Goal: Task Accomplishment & Management: Use online tool/utility

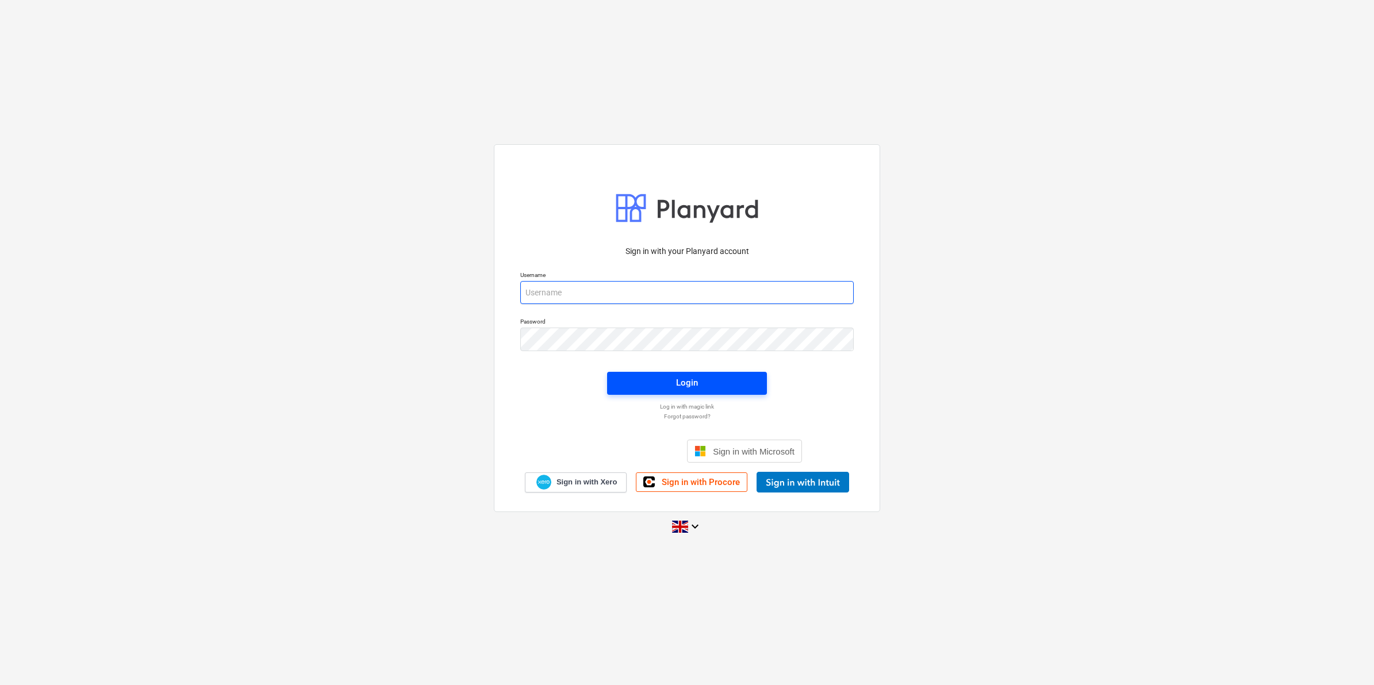
type input "[PERSON_NAME][EMAIL_ADDRESS][PERSON_NAME][DOMAIN_NAME]"
click at [677, 382] on div "Login" at bounding box center [687, 382] width 22 height 15
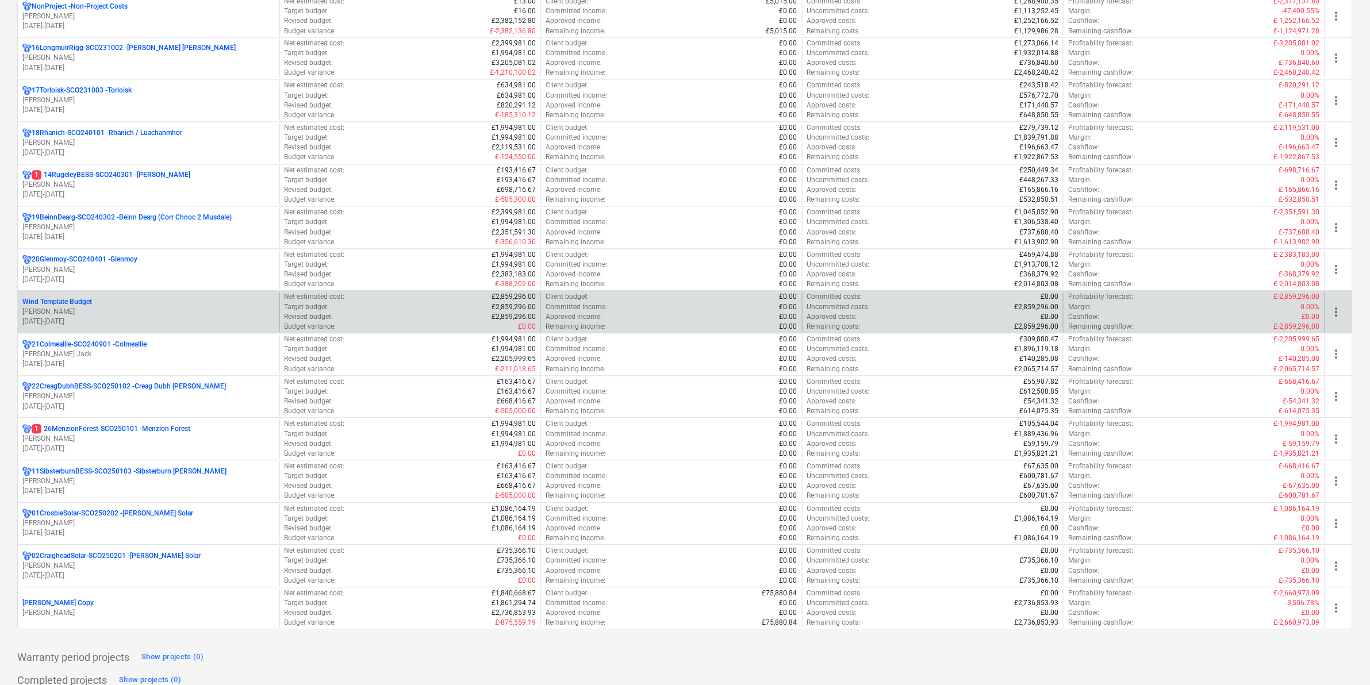
scroll to position [837, 0]
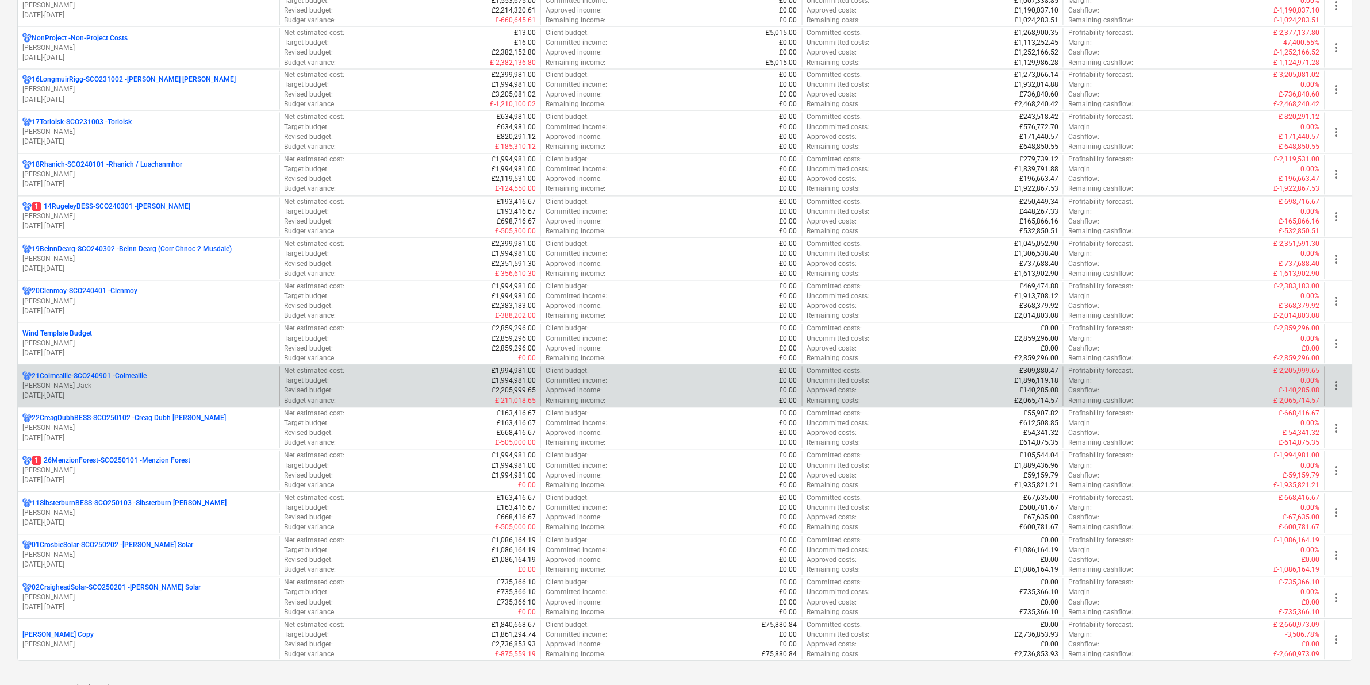
click at [111, 381] on p "21Colmeallie-SCO240901 - Colmeallie" at bounding box center [89, 377] width 115 height 10
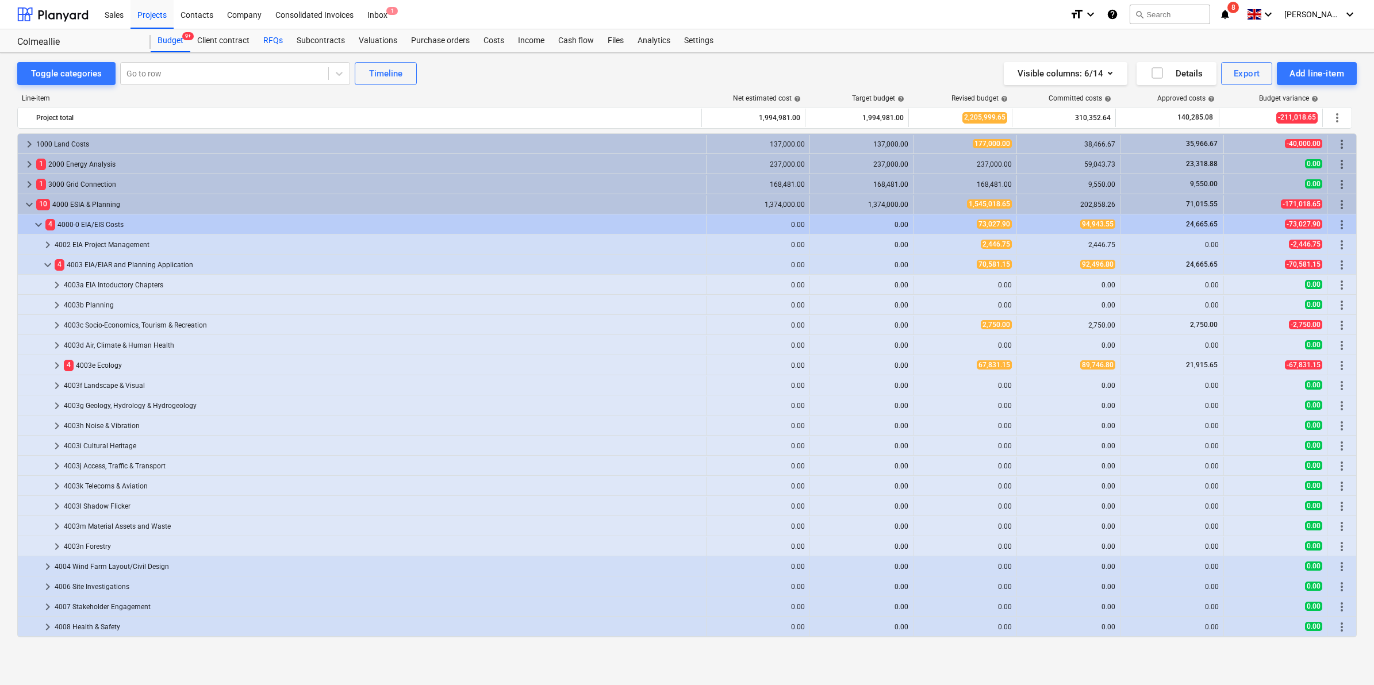
click at [265, 34] on div "RFQs" at bounding box center [272, 40] width 33 height 23
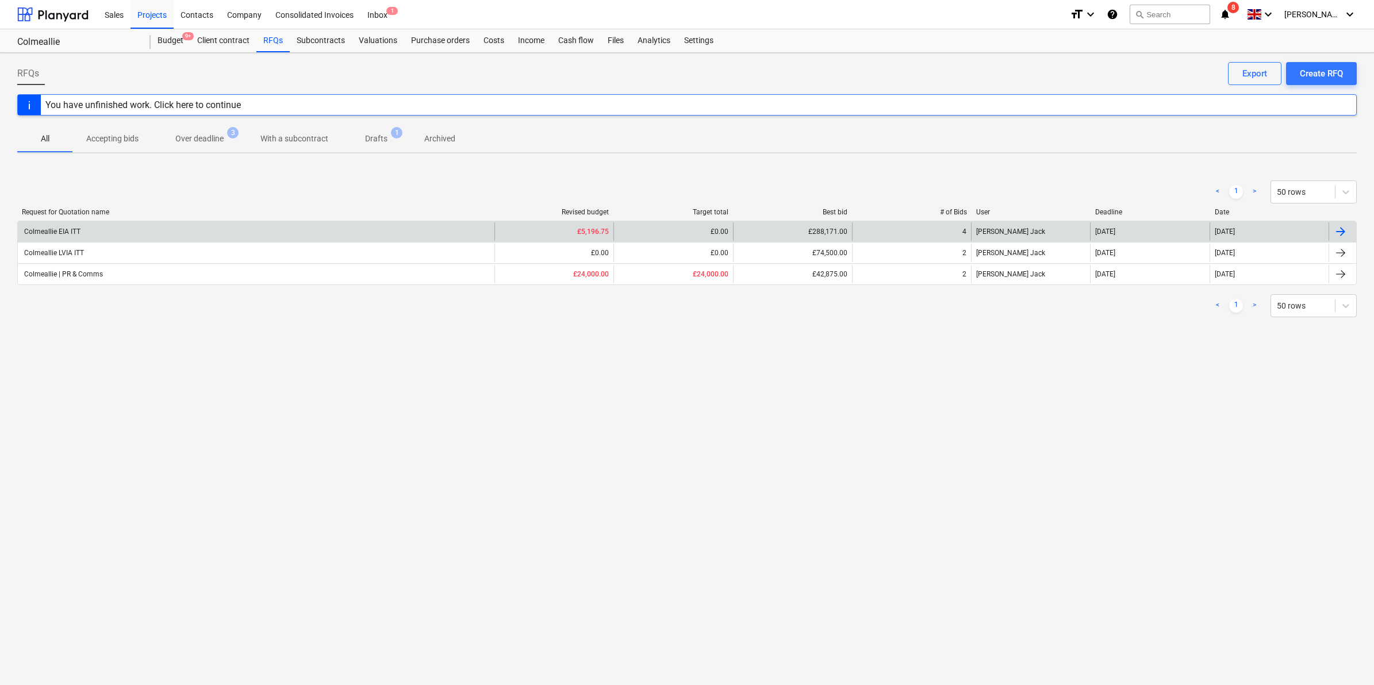
click at [47, 231] on div "Colmeallie EIA ITT" at bounding box center [51, 232] width 58 height 8
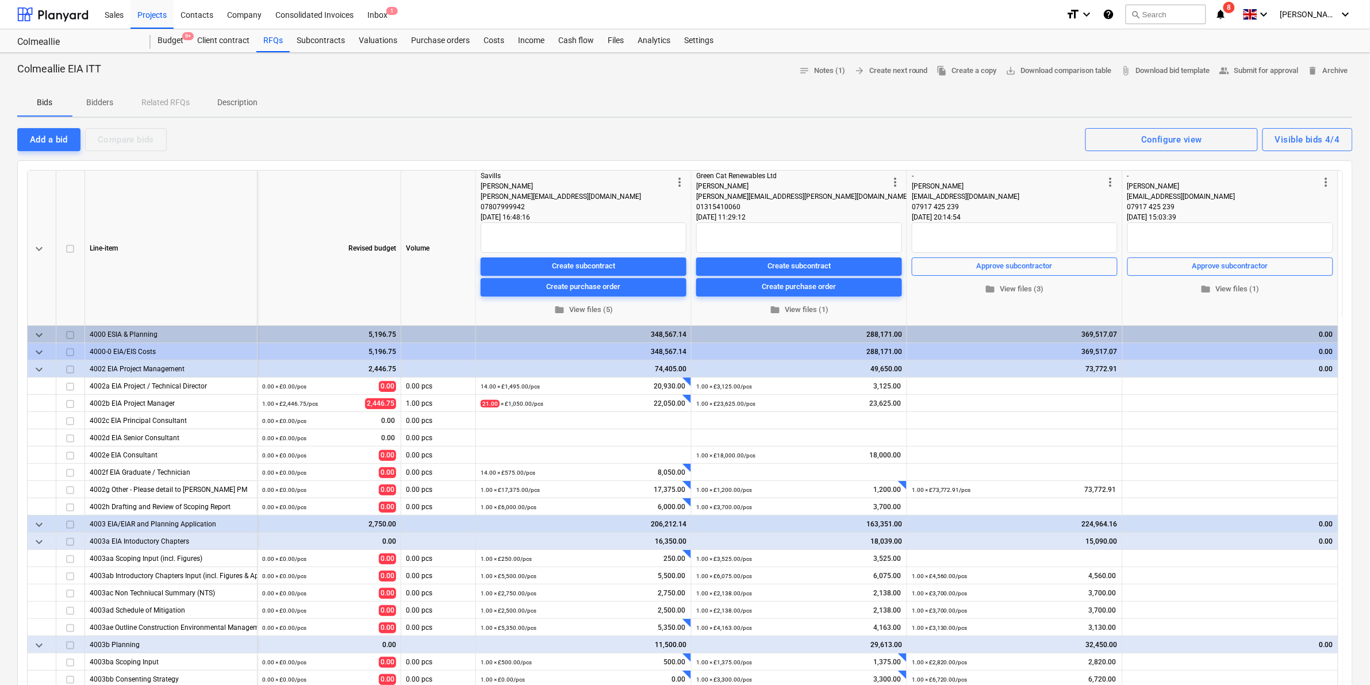
click at [105, 99] on p "Bidders" at bounding box center [100, 103] width 28 height 12
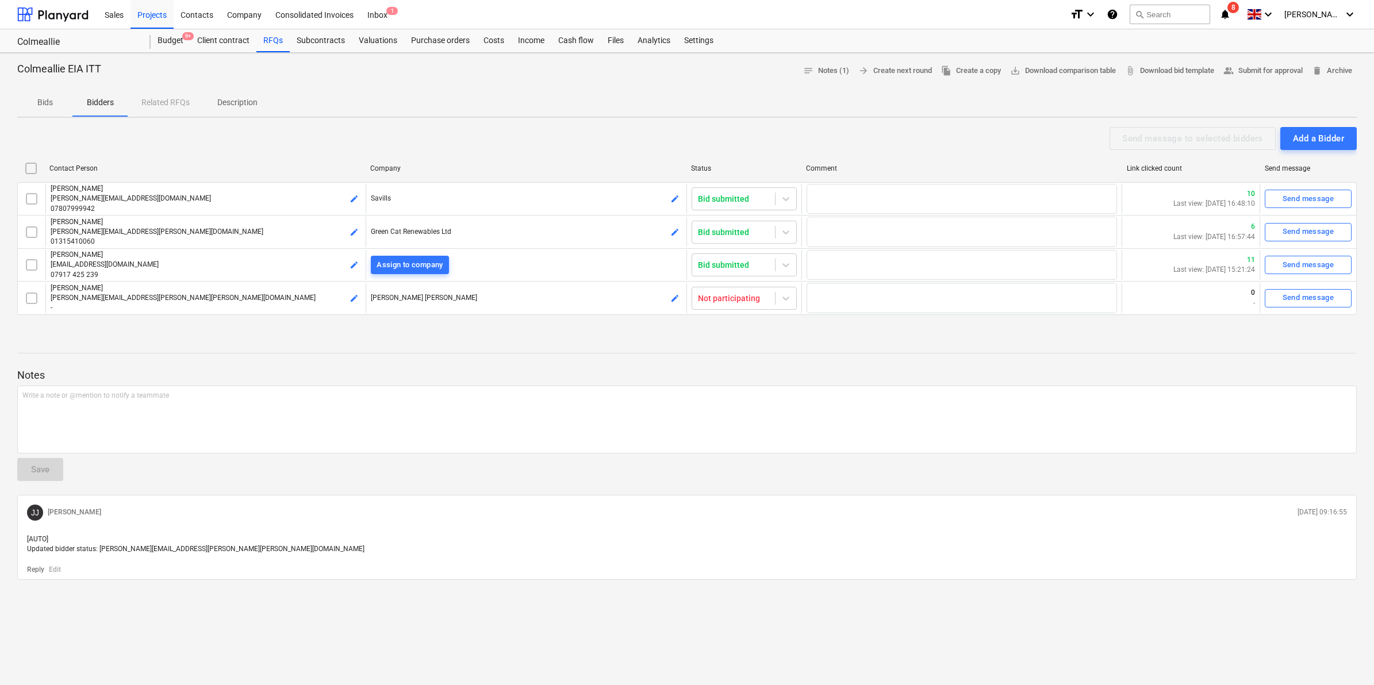
click at [155, 105] on div "Bids Bidders Related RFQs Description" at bounding box center [687, 103] width 1340 height 28
click at [86, 104] on p "Bidders" at bounding box center [100, 103] width 28 height 12
click at [59, 99] on span "Bids" at bounding box center [44, 102] width 55 height 19
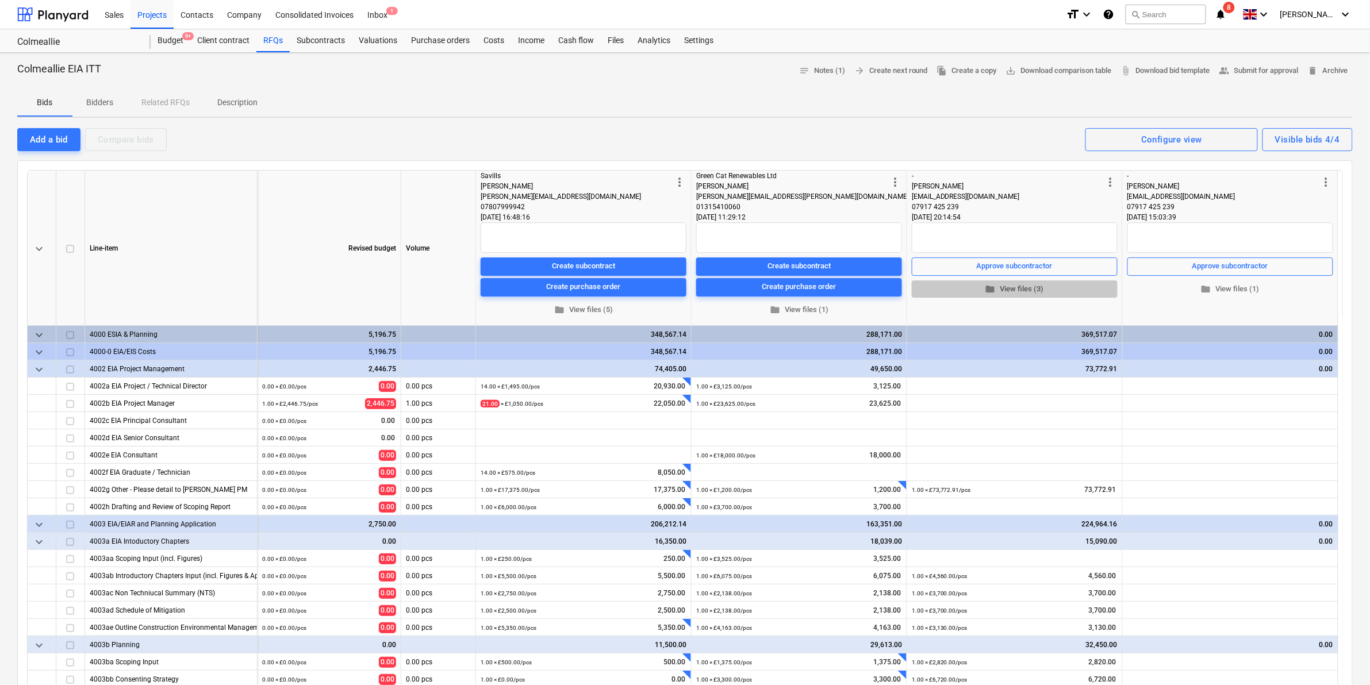
click at [1018, 291] on span "folder View files (3)" at bounding box center [1015, 288] width 197 height 13
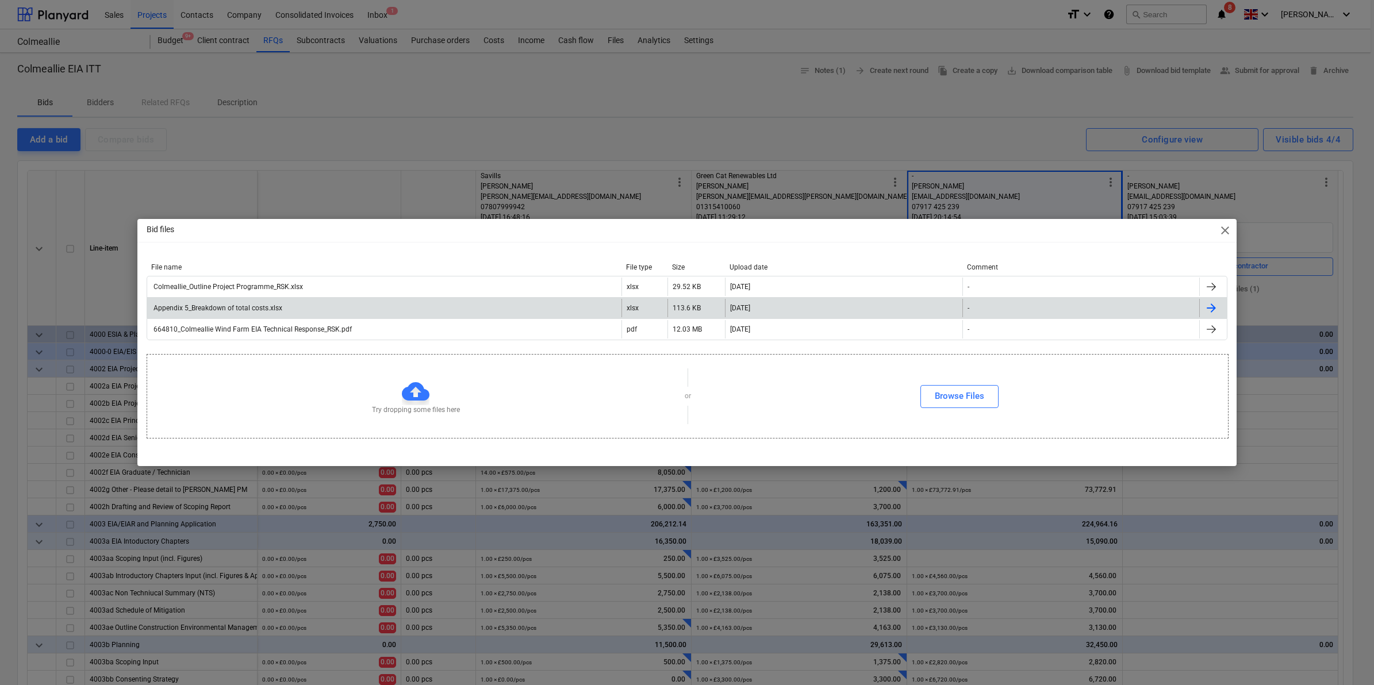
click at [259, 305] on div "Appendix 5_Breakdown of total costs.xlsx" at bounding box center [217, 308] width 131 height 8
